Goal: Check status: Check status

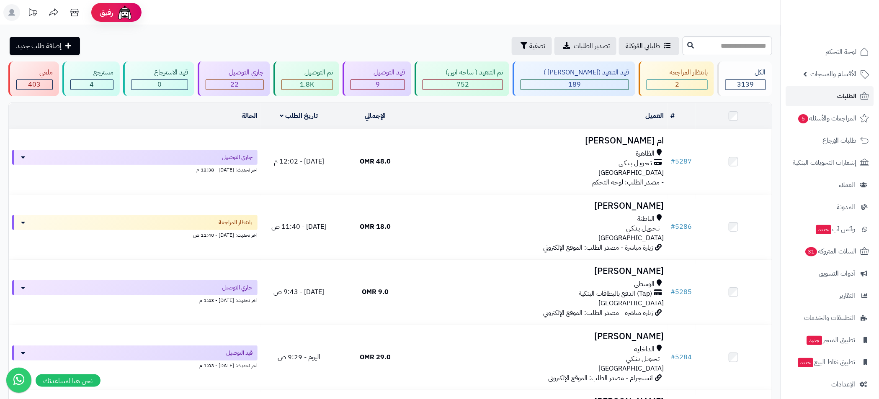
click at [850, 99] on span "الطلبات" at bounding box center [846, 96] width 19 height 12
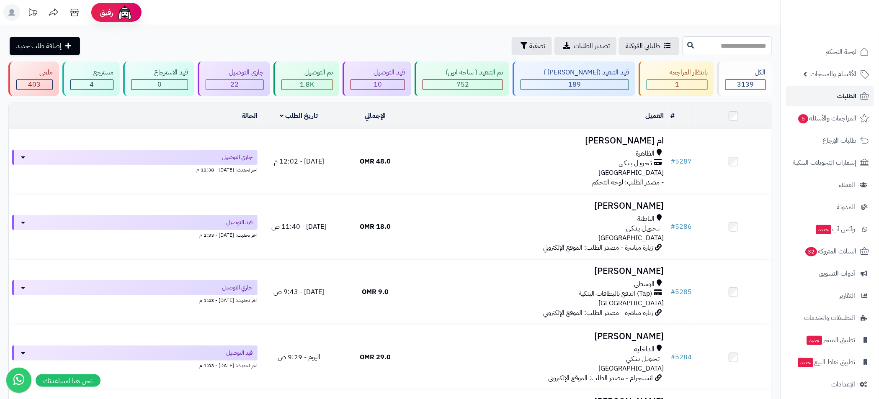
click at [842, 98] on span "الطلبات" at bounding box center [846, 96] width 19 height 12
